Goal: Information Seeking & Learning: Learn about a topic

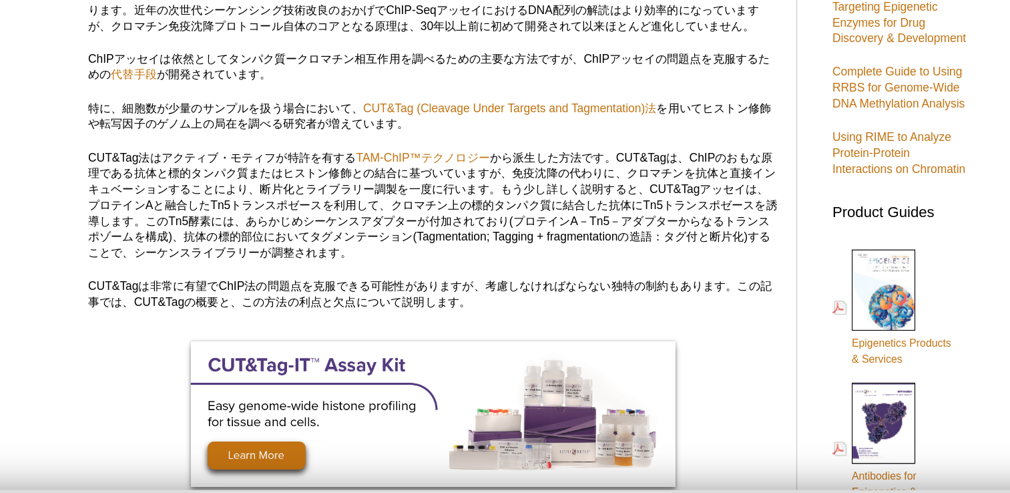
scroll to position [347, 0]
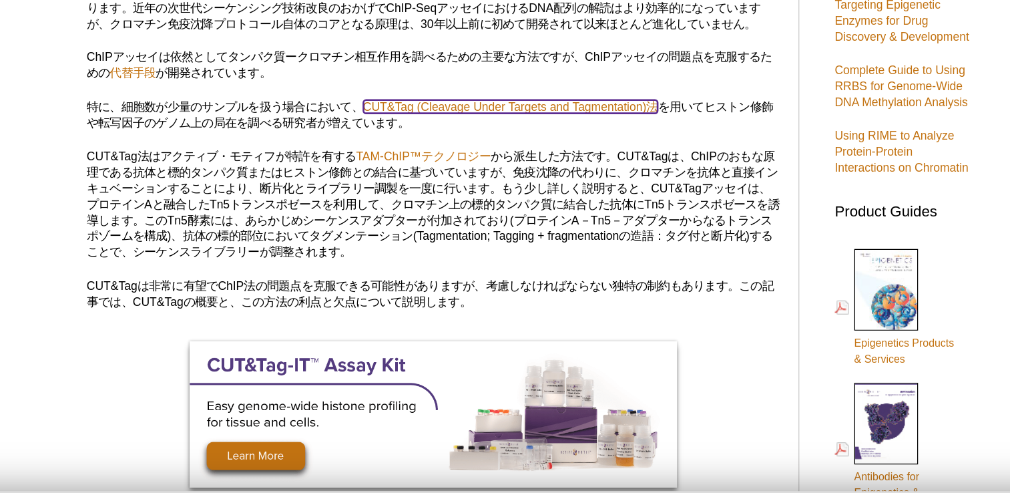
drag, startPoint x: 379, startPoint y: 146, endPoint x: 513, endPoint y: 168, distance: 135.9
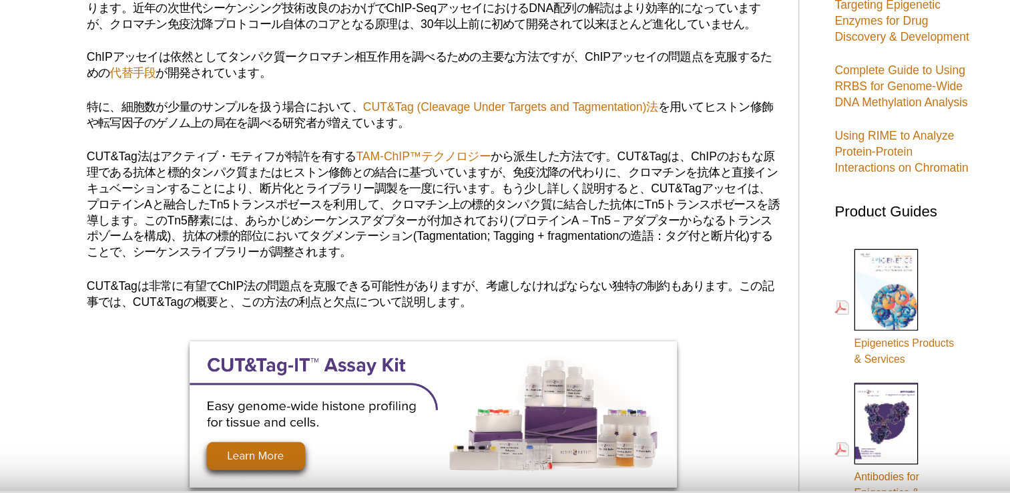
drag, startPoint x: 376, startPoint y: 146, endPoint x: 599, endPoint y: 144, distance: 222.3
click at [599, 144] on p "特に、細胞数が少量のサンプルを扱う場合において、 CUT&Tag (Cleavage Under Targets and Tagmentation)法 を用い…" at bounding box center [431, 154] width 523 height 24
copy link "CUT&Tag (Cleavage Under Targets and Tagmentation)法"
click at [328, 216] on p "CUT&Tag法はアクティブ・モティフが特許を有する TAM-ChIP™テクノロジー" at bounding box center [431, 221] width 523 height 84
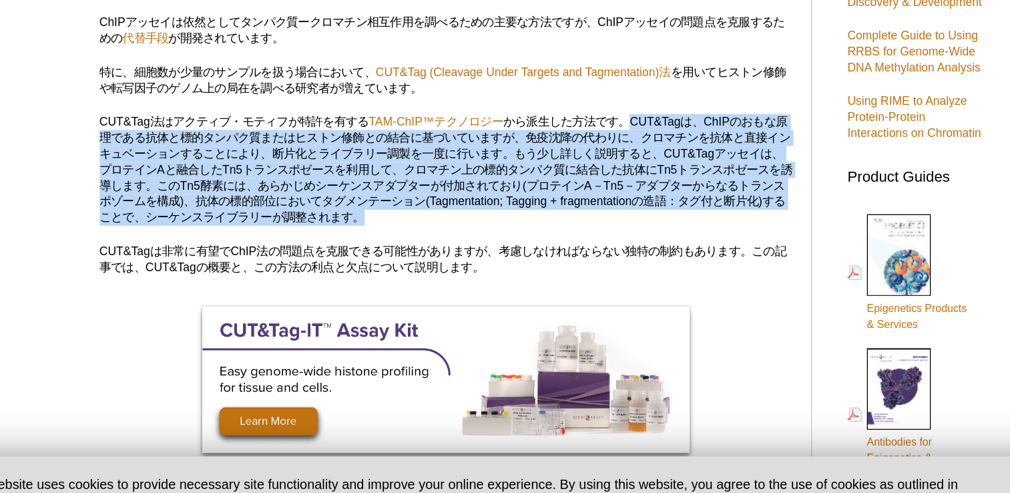
drag, startPoint x: 571, startPoint y: 184, endPoint x: 507, endPoint y: 251, distance: 92.5
click at [507, 251] on p "CUT&Tag法はアクティブ・モティフが特許を有する TAM-ChIP™テクノロジー" at bounding box center [431, 221] width 523 height 84
copy p "CUT&Tagは、ChIPのおもな原理である抗体と標的タンパク質またはヒストン修飾との結合に基づいていますが、免疫沈降の代わりに、クロマチンを抗体と直接インキ…"
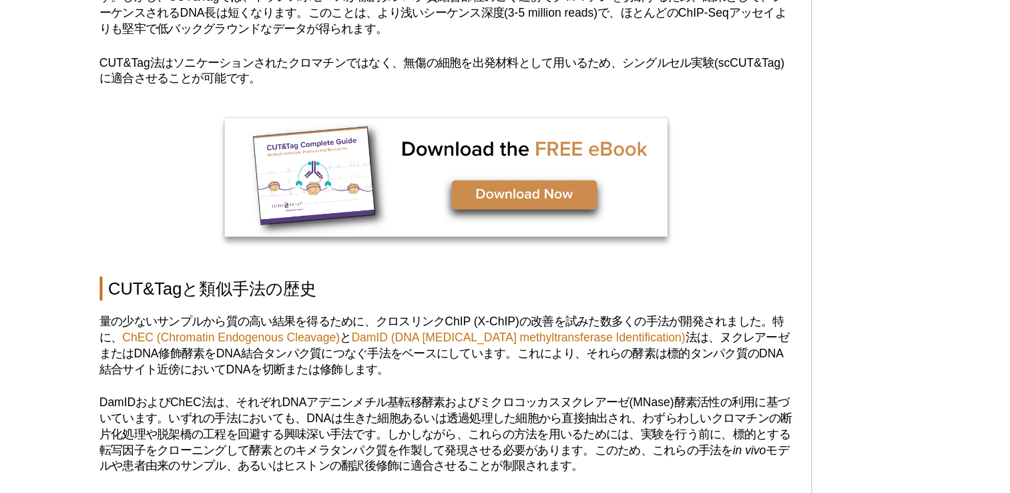
scroll to position [1006, 0]
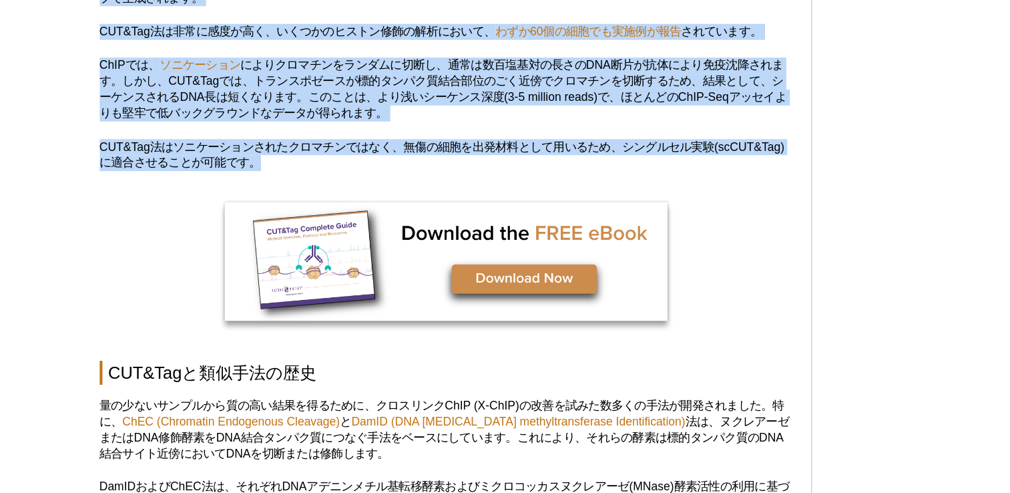
drag, startPoint x: 164, startPoint y: 152, endPoint x: 295, endPoint y: 119, distance: 134.9
copy div "LOR&Ipsu、Dolorsit Ametc Adipisc eli Seddoeiusmodtem、incidiDUNtutlabor、etdoloreM…"
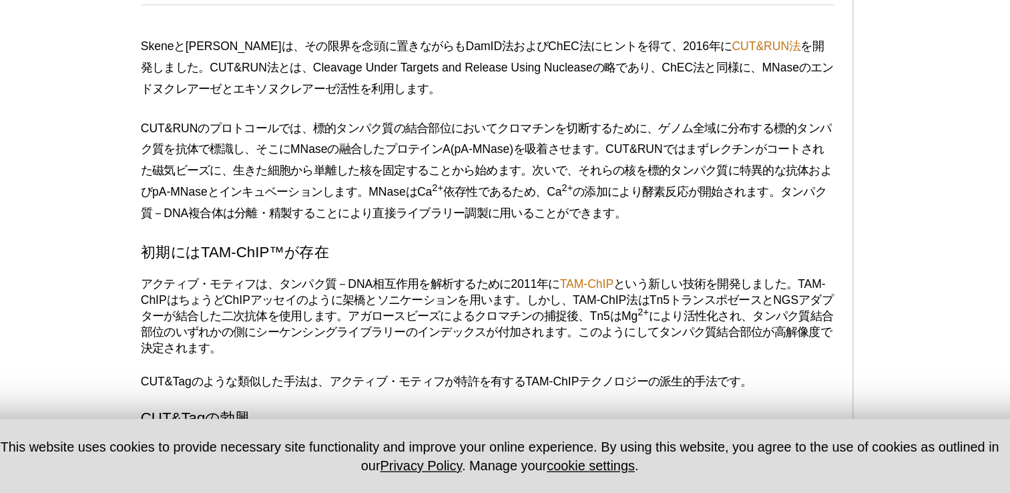
scroll to position [1805, 0]
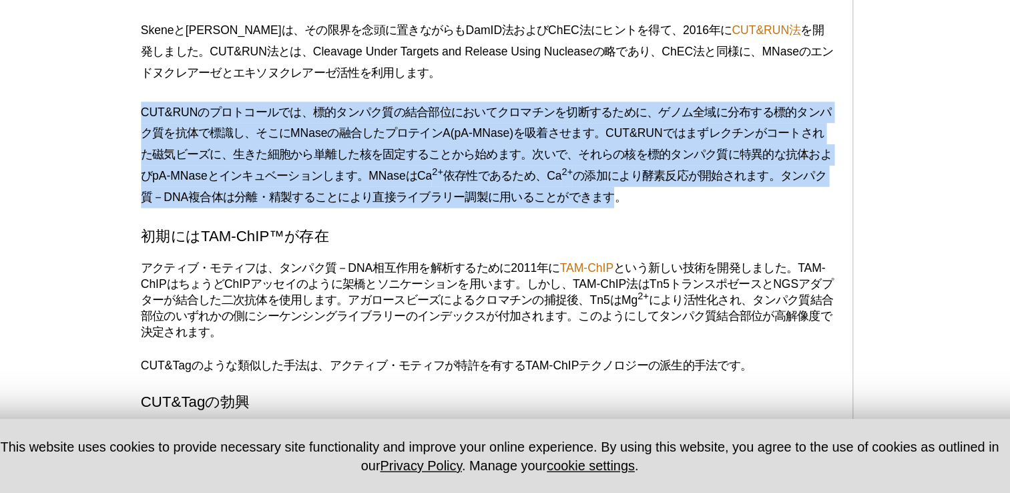
drag, startPoint x: 164, startPoint y: 192, endPoint x: 556, endPoint y: 254, distance: 397.5
copy p "CUT&RUNのプロトコールでは、標的タンパク質の結合部位においてクロマチンを切断するために、ゲノム全域に分布する標的タンパク質を抗体で標識し、そこにMNas…"
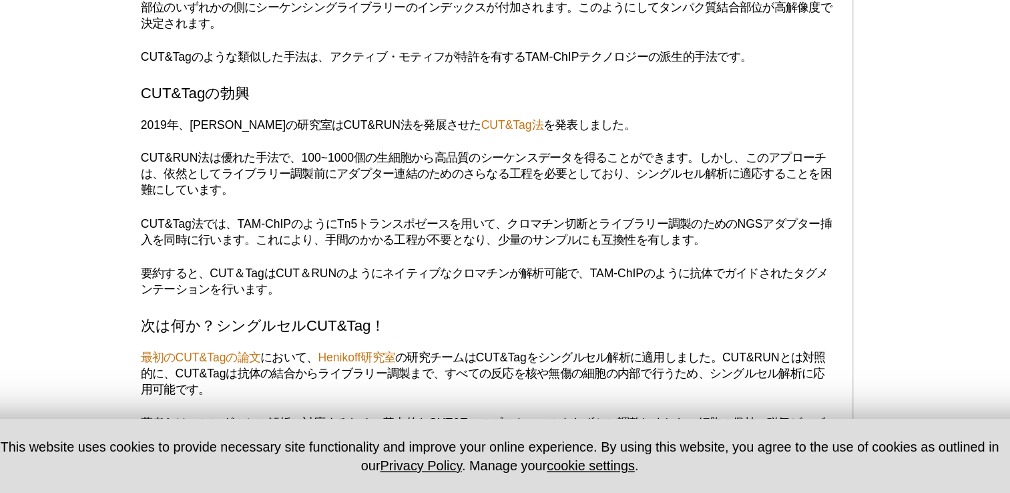
scroll to position [2040, 0]
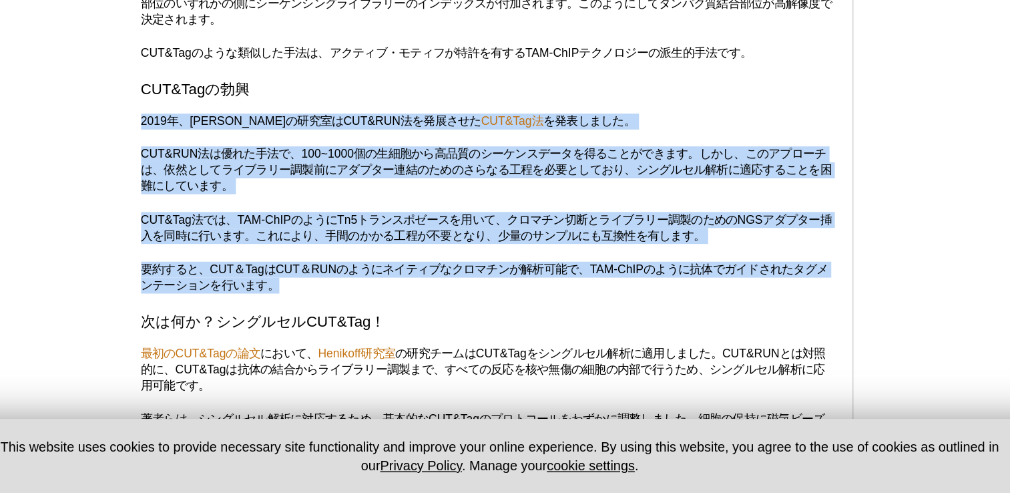
drag, startPoint x: 167, startPoint y: 196, endPoint x: 275, endPoint y: 316, distance: 162.1
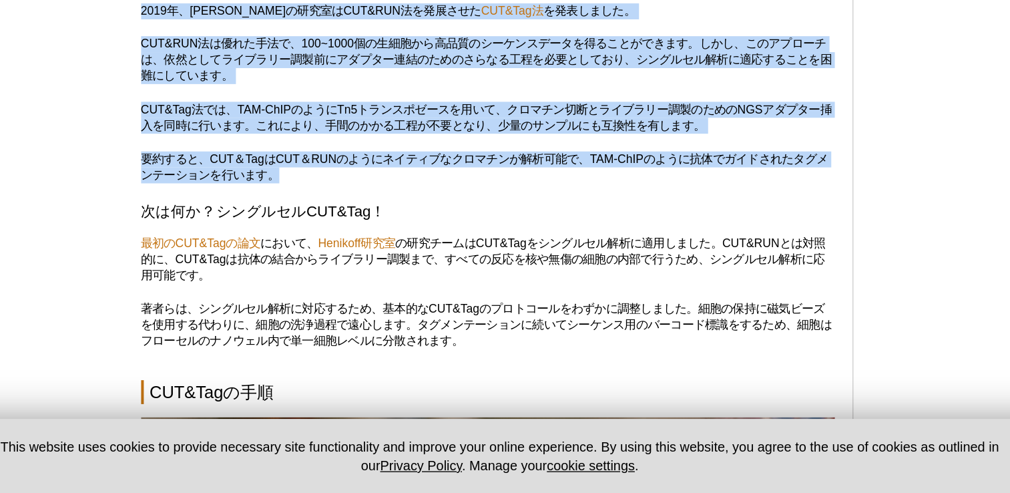
scroll to position [2124, 0]
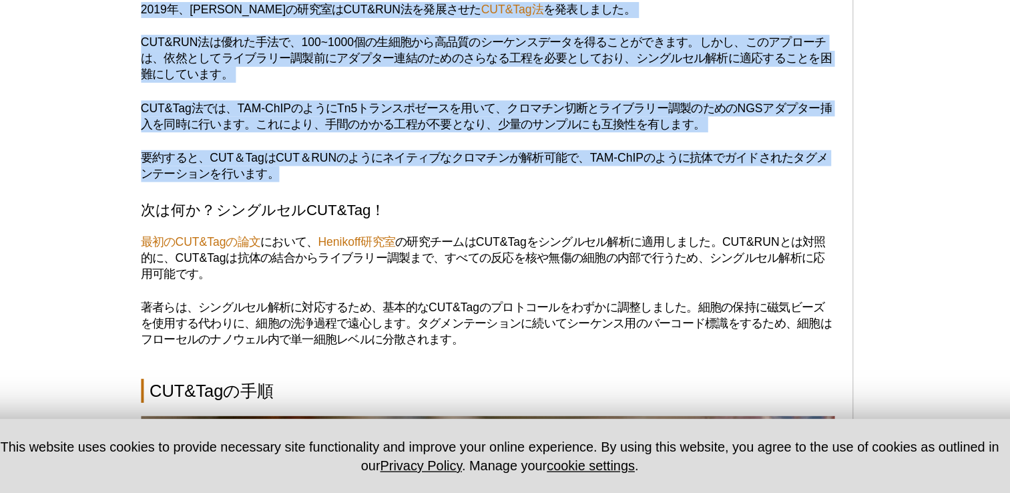
copy div "2019年、[PERSON_NAME]の研究室はCUT&RUN法を発展させた CUT&Tag法 を発表しました。 CUT&RUN法は優れた手法で、100~10…"
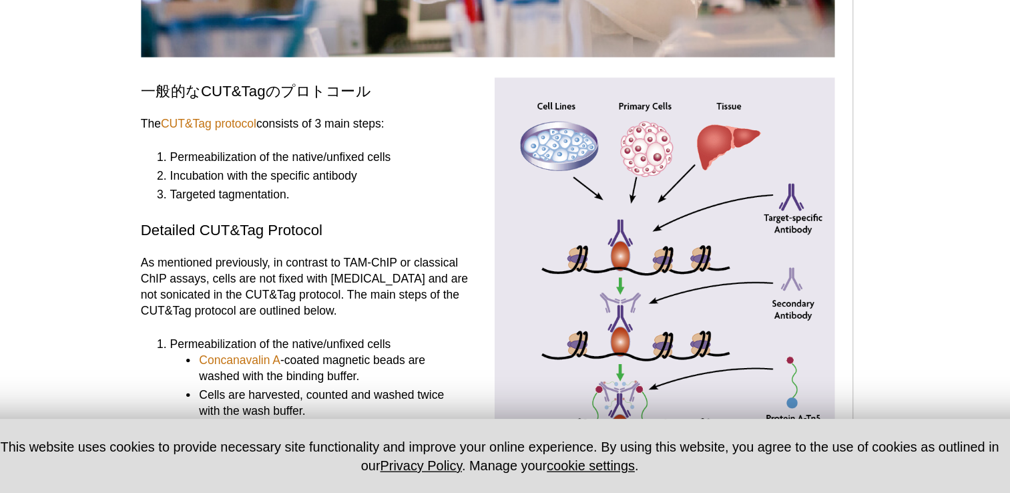
copy div "2019年、[PERSON_NAME]の研究室はCUT&RUN法を発展させた CUT&Tag法 を発表しました。 CUT&RUN法は優れた手法で、100~10…"
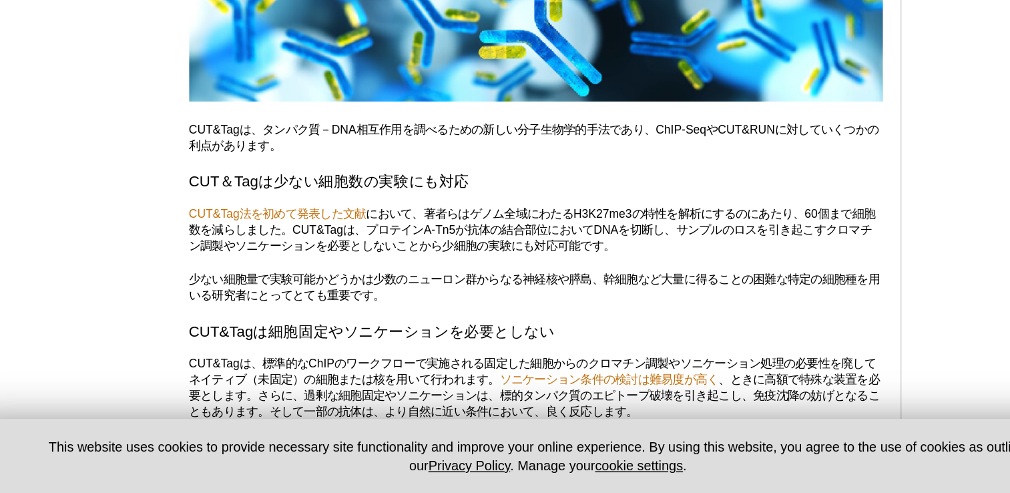
scroll to position [3447, 0]
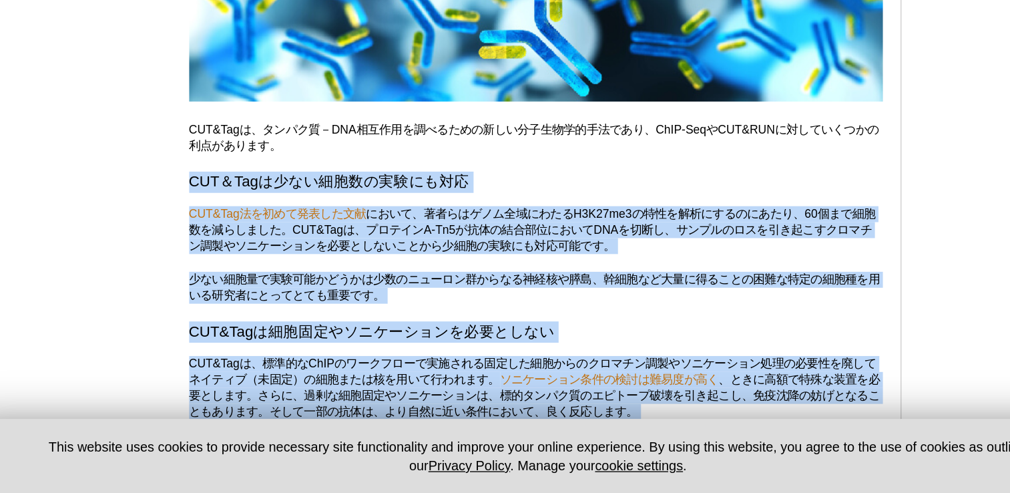
drag, startPoint x: 157, startPoint y: 245, endPoint x: 244, endPoint y: 425, distance: 199.4
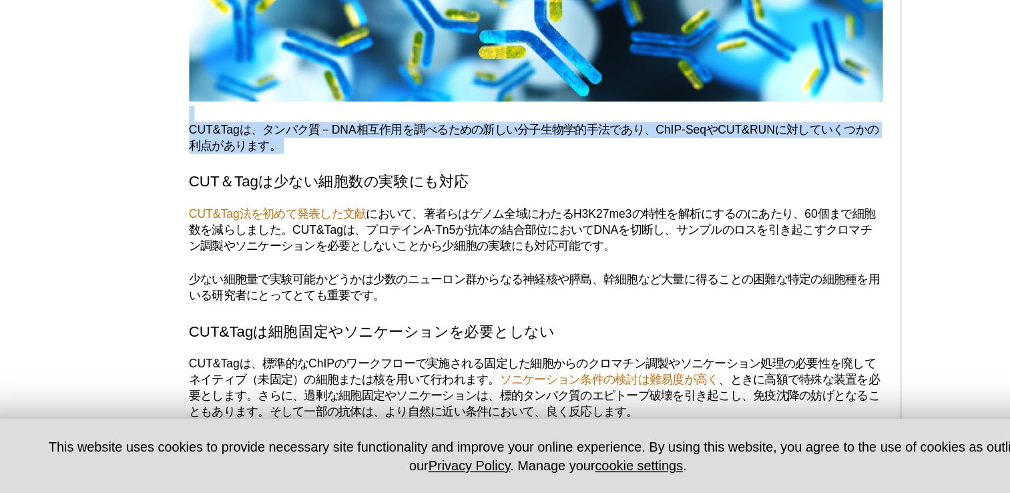
drag, startPoint x: 155, startPoint y: 196, endPoint x: 172, endPoint y: 230, distance: 38.2
drag, startPoint x: 172, startPoint y: 230, endPoint x: 155, endPoint y: 216, distance: 22.3
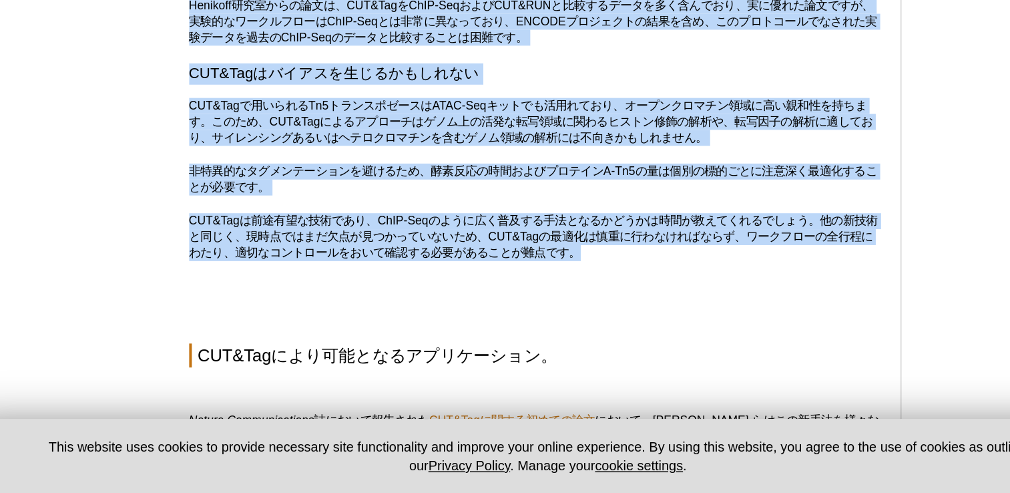
scroll to position [4371, 0]
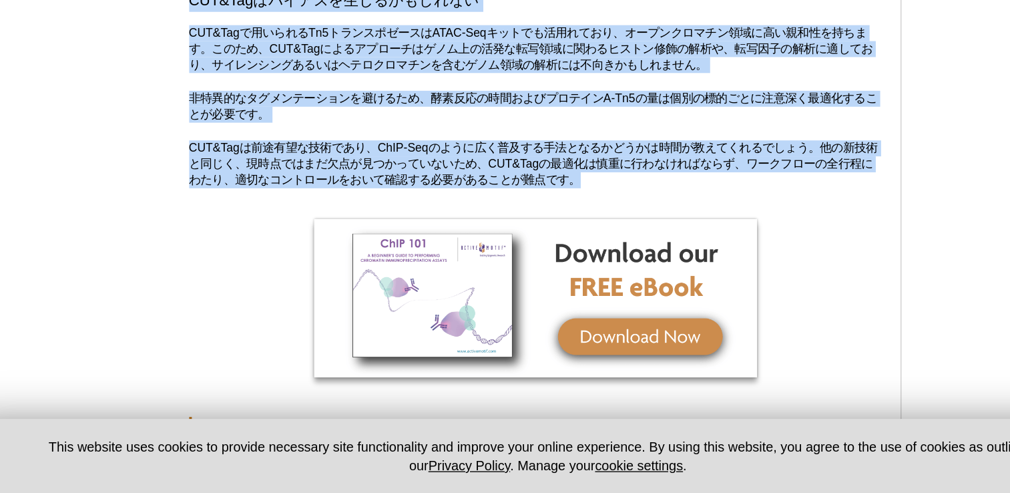
drag, startPoint x: 169, startPoint y: 204, endPoint x: 520, endPoint y: 262, distance: 356.0
copy div "LOR&Ipsu、dolor－SITametconsecteturadipiscing、ElIT-SeddOEI&TEMporincididuntutl。 E…"
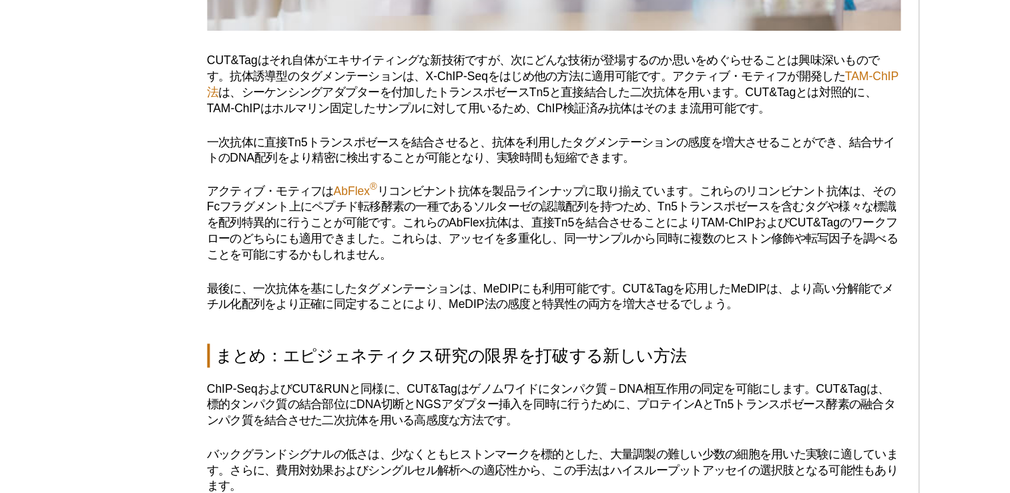
scroll to position [5628, 0]
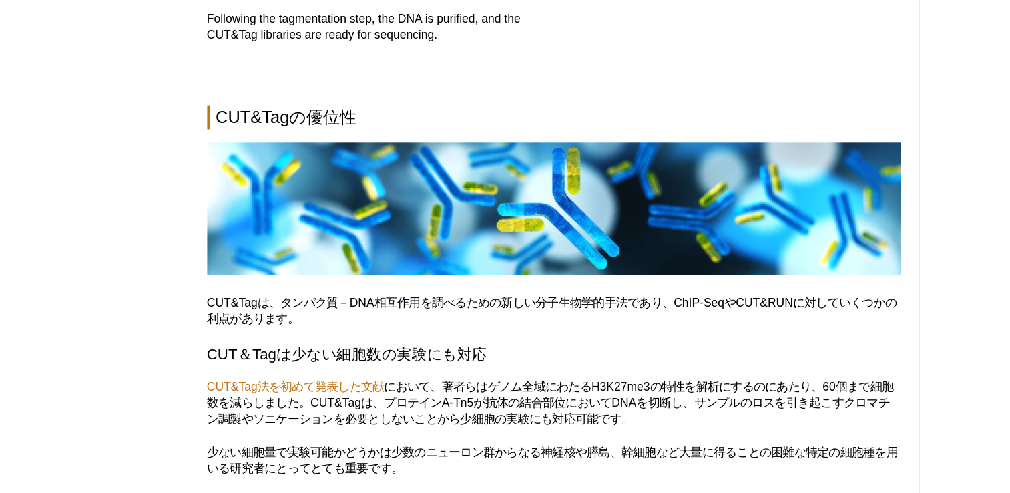
scroll to position [3437, 0]
